Goal: Navigation & Orientation: Find specific page/section

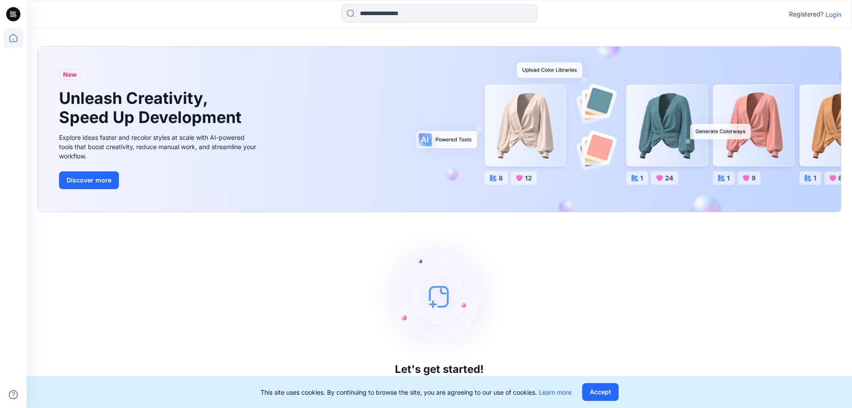
click at [828, 14] on p "Login" at bounding box center [833, 14] width 16 height 9
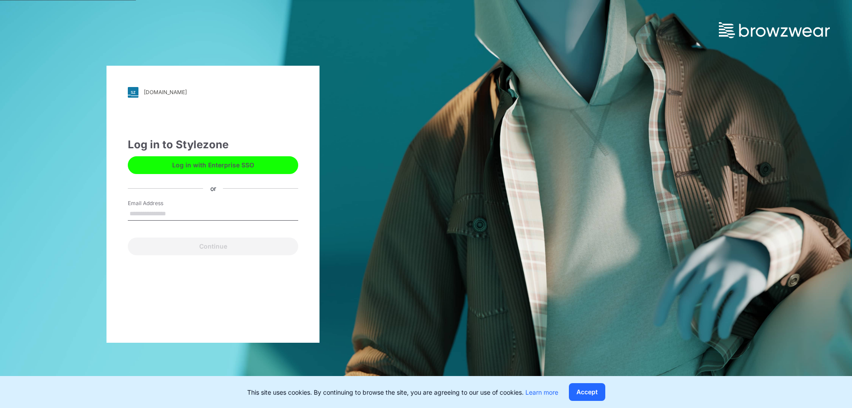
click at [181, 202] on label "Email Address" at bounding box center [159, 203] width 62 height 8
click at [181, 207] on input "Email Address" at bounding box center [213, 213] width 170 height 13
click at [189, 212] on input "Email Address" at bounding box center [213, 213] width 170 height 13
type input "*"
type input "**********"
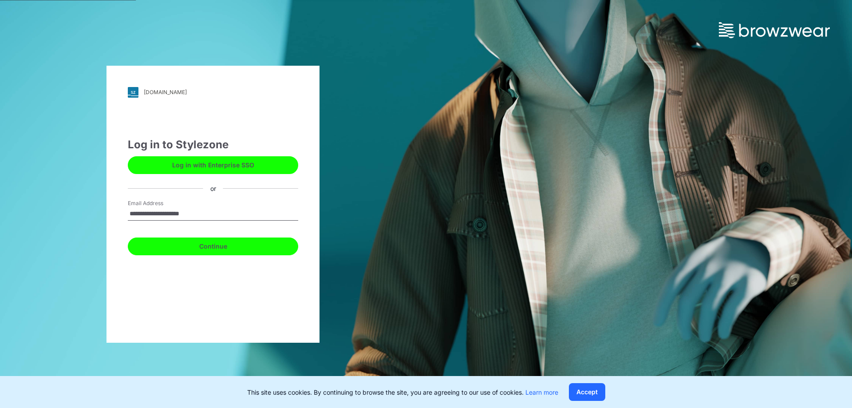
click at [199, 253] on button "Continue" at bounding box center [213, 246] width 170 height 18
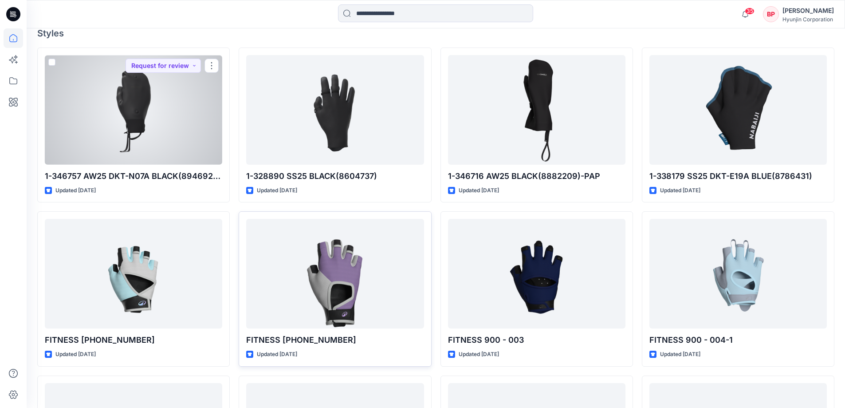
scroll to position [311, 0]
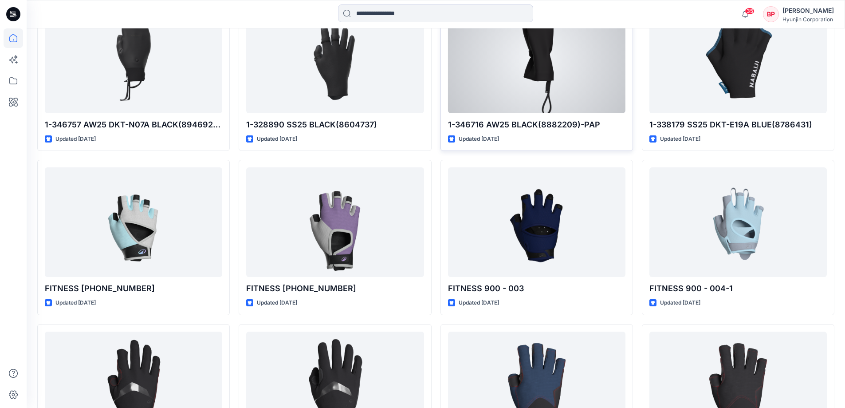
click at [541, 104] on div at bounding box center [536, 59] width 177 height 110
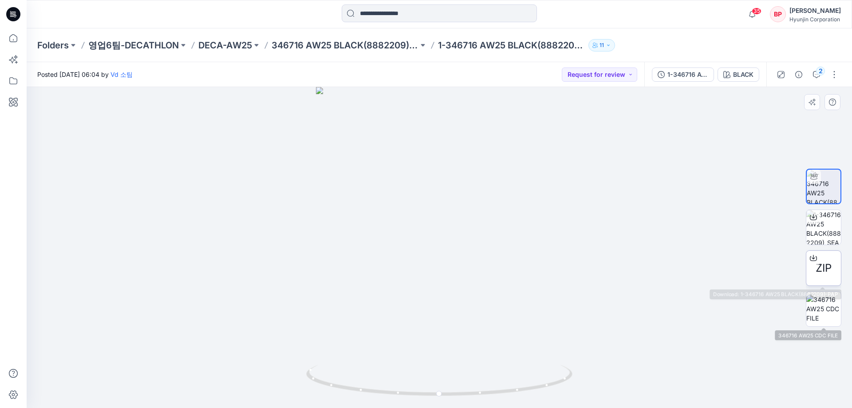
click at [813, 267] on div "ZIP" at bounding box center [823, 267] width 35 height 35
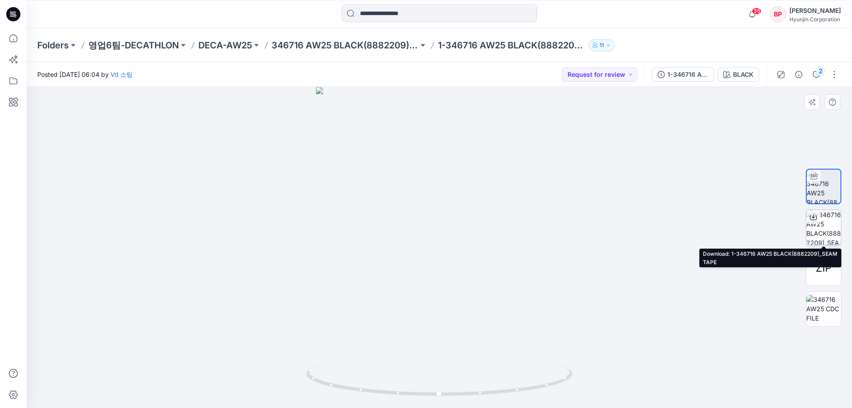
click at [825, 234] on img at bounding box center [823, 227] width 35 height 35
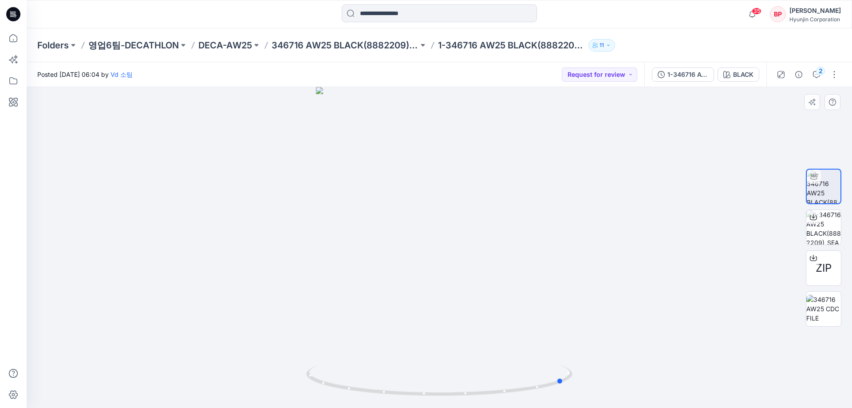
drag, startPoint x: 456, startPoint y: 191, endPoint x: 314, endPoint y: 183, distance: 141.3
click at [314, 183] on div at bounding box center [439, 247] width 825 height 321
drag, startPoint x: 469, startPoint y: 221, endPoint x: 363, endPoint y: 210, distance: 106.6
click at [363, 210] on div at bounding box center [439, 247] width 825 height 321
click at [218, 46] on p "DECA-AW25" at bounding box center [225, 45] width 54 height 12
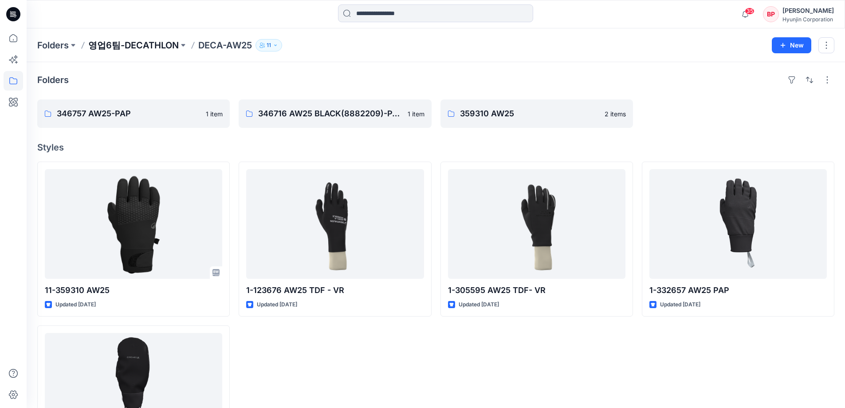
click at [156, 47] on p "영업6팀-DECATHLON" at bounding box center [133, 45] width 90 height 12
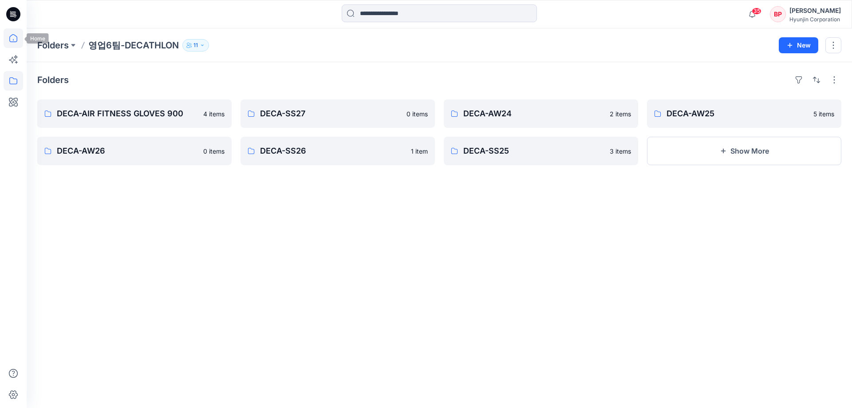
click at [15, 36] on icon at bounding box center [14, 38] width 20 height 20
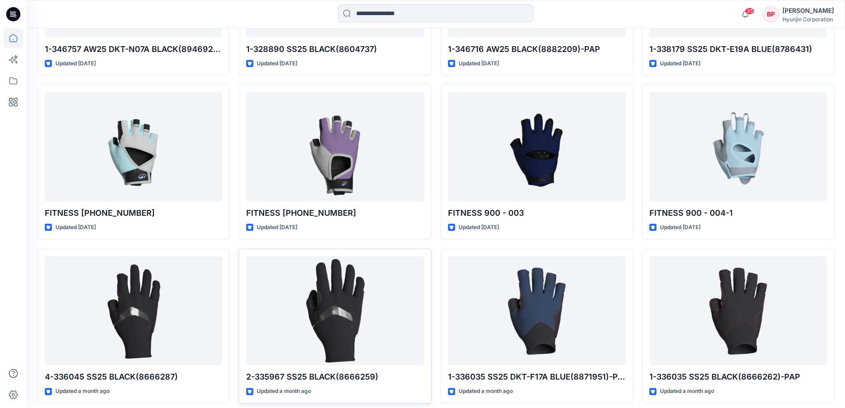
scroll to position [424, 0]
